Goal: Information Seeking & Learning: Learn about a topic

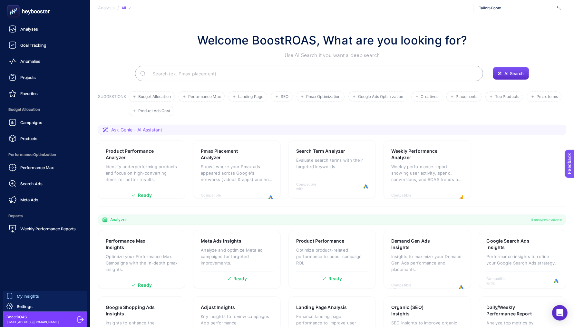
click at [21, 297] on span "My Insights" at bounding box center [28, 296] width 22 height 5
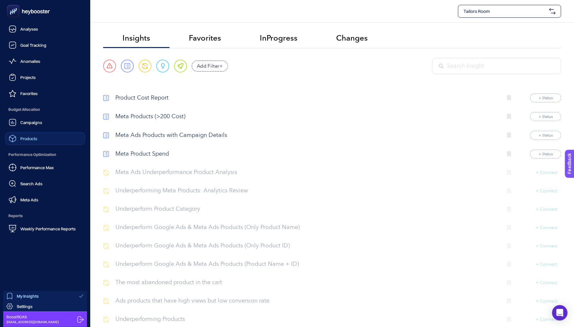
click at [32, 136] on span "Products" at bounding box center [28, 138] width 17 height 5
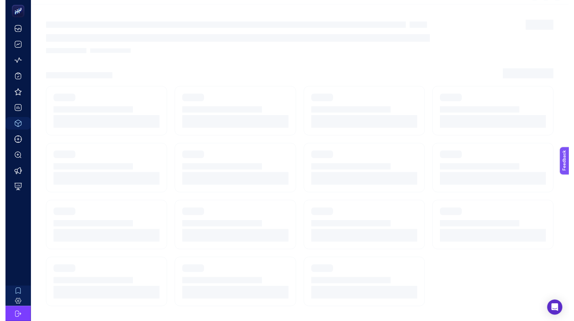
scroll to position [6, 0]
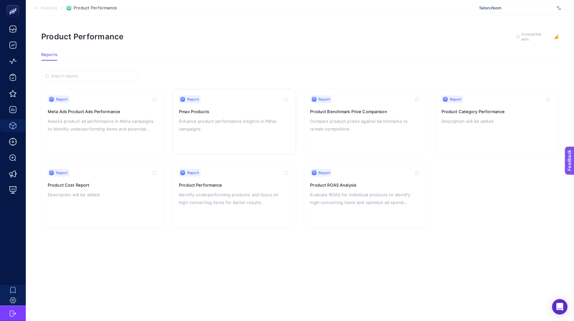
click at [209, 121] on p "Enhance product performance insights in PMax campaigns." at bounding box center [234, 124] width 111 height 15
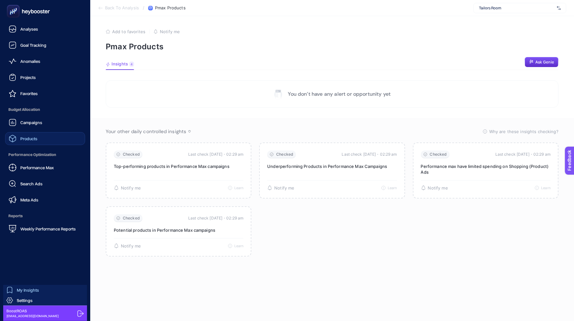
click at [37, 135] on link "Products" at bounding box center [45, 138] width 80 height 13
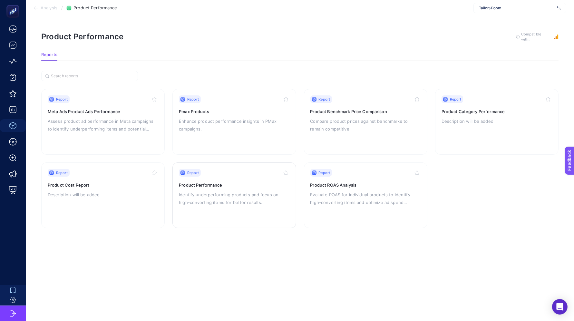
click at [206, 204] on p "Identify underperforming products and focus on high-converting items for better…" at bounding box center [234, 198] width 111 height 15
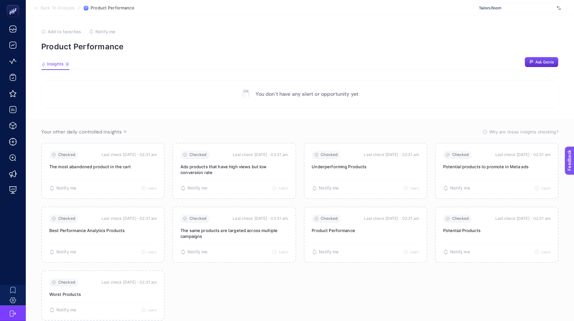
click at [505, 12] on div "Tailors Room" at bounding box center [520, 8] width 93 height 10
type input "paty"
click at [513, 20] on div "PatyInc" at bounding box center [520, 21] width 92 height 10
